Goal: Find specific page/section: Find specific page/section

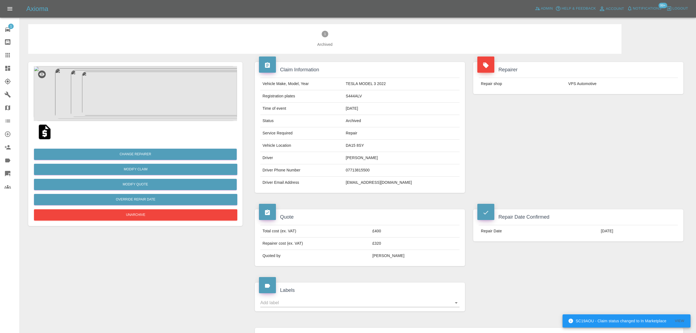
click at [8, 72] on link "Dashboard" at bounding box center [9, 68] width 19 height 13
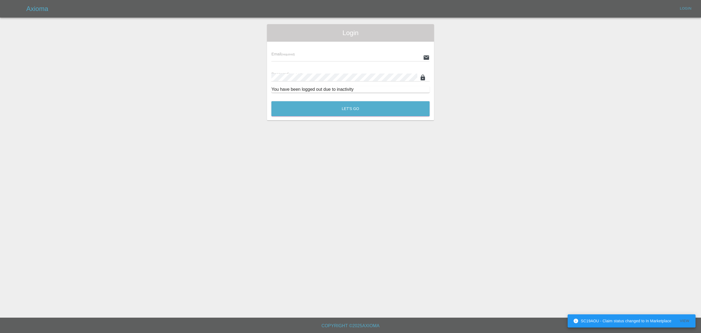
type input "[PERSON_NAME][EMAIL_ADDRESS][DOMAIN_NAME]"
click at [352, 104] on button "Let's Go" at bounding box center [350, 108] width 158 height 15
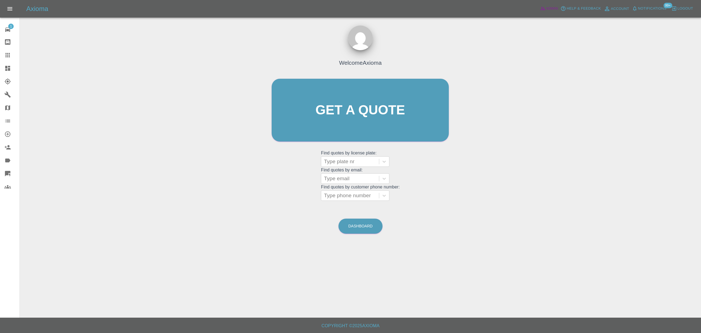
click at [549, 8] on span "Admin" at bounding box center [552, 8] width 12 height 6
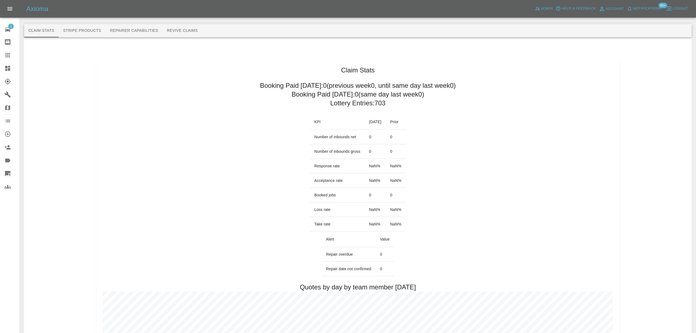
click at [72, 27] on button "Stripe Products" at bounding box center [82, 30] width 47 height 13
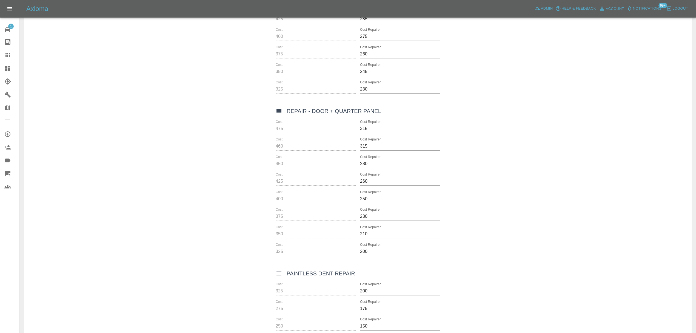
scroll to position [2655, 0]
